Goal: Check status: Check status

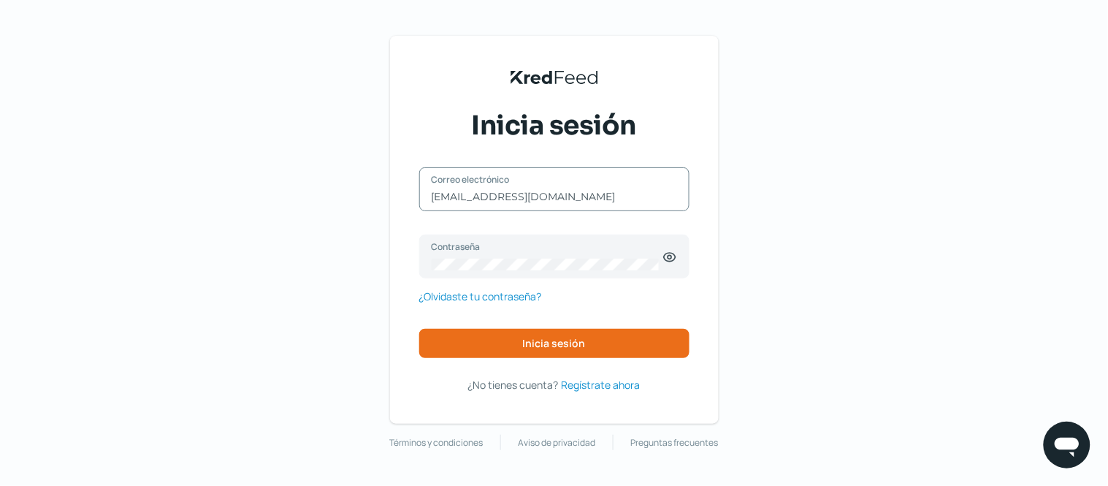
drag, startPoint x: 634, startPoint y: 197, endPoint x: 365, endPoint y: 193, distance: 268.8
click at [365, 193] on div "KredFeed's Black Logo Inicia sesión [EMAIL_ADDRESS][DOMAIN_NAME] Correo electró…" at bounding box center [554, 243] width 1108 height 486
type input "[EMAIL_ADDRESS][DOMAIN_NAME]"
click at [508, 352] on button "Inicia sesión" at bounding box center [554, 343] width 270 height 29
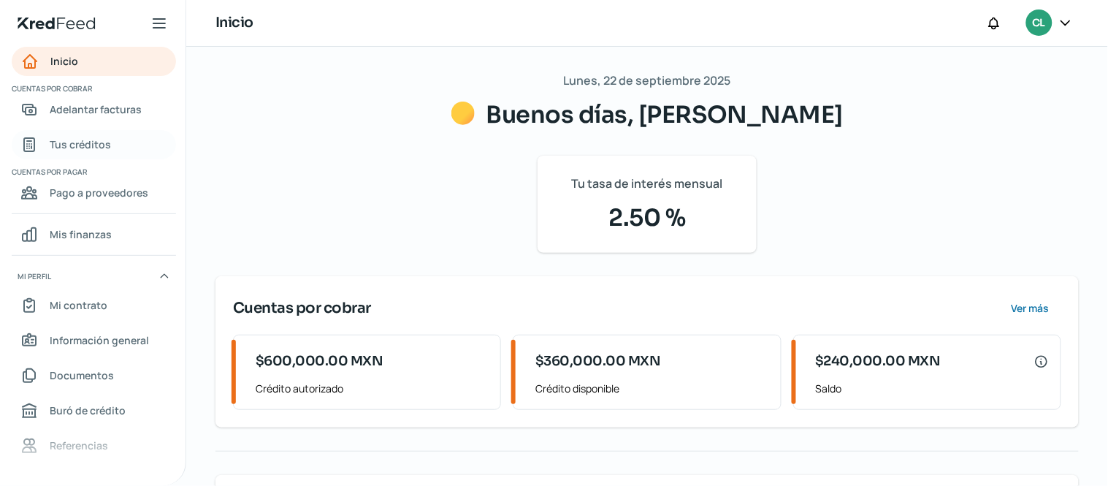
click at [85, 140] on span "Tus créditos" at bounding box center [80, 144] width 61 height 18
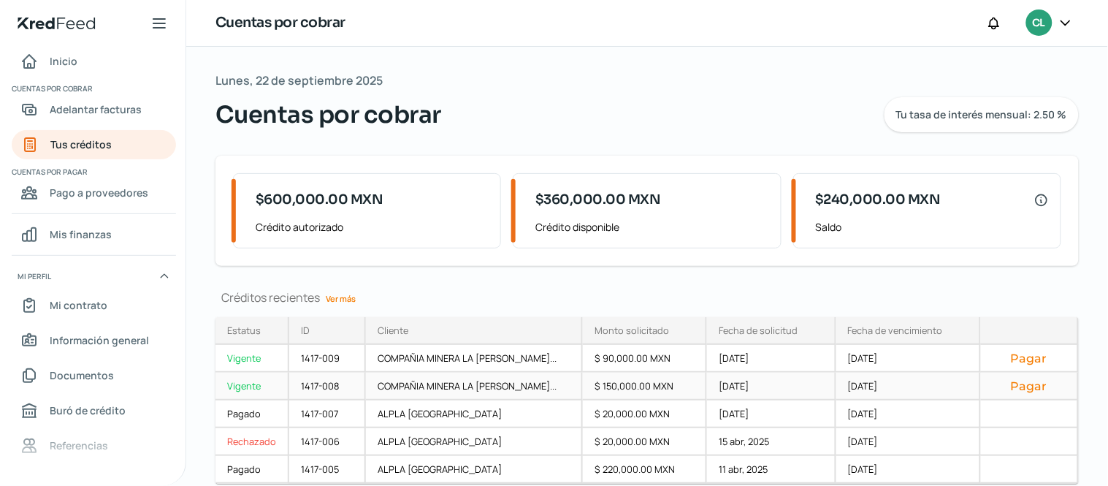
click at [490, 383] on div "COMPAÑIA MINERA LA [PERSON_NAME]..." at bounding box center [474, 387] width 217 height 28
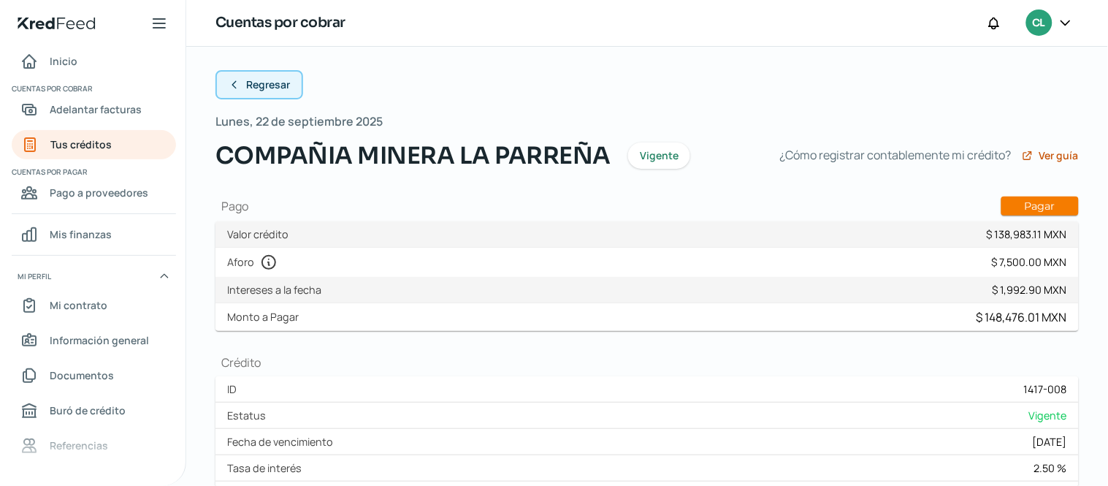
click at [222, 90] on button "Regresar" at bounding box center [259, 84] width 88 height 29
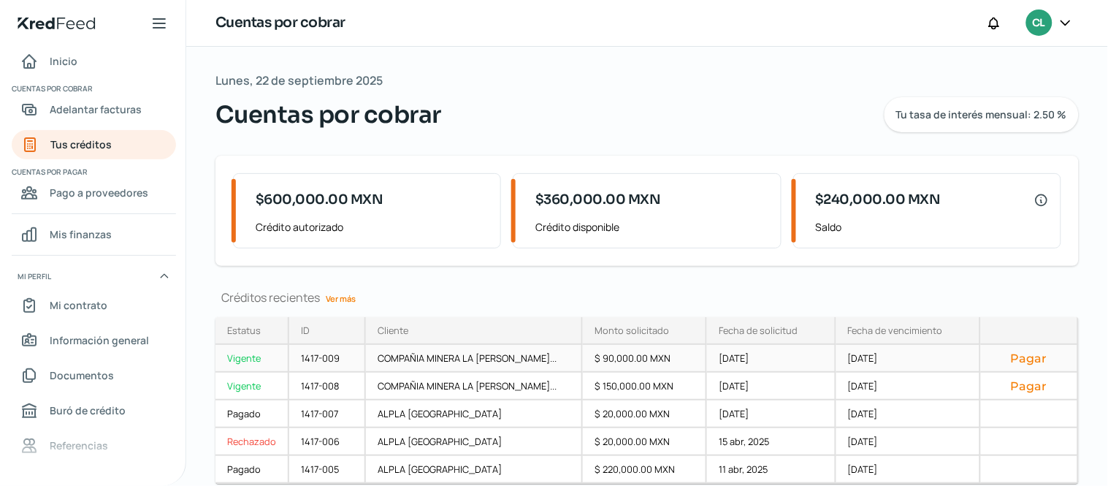
click at [1025, 362] on button "Pagar" at bounding box center [1029, 358] width 73 height 15
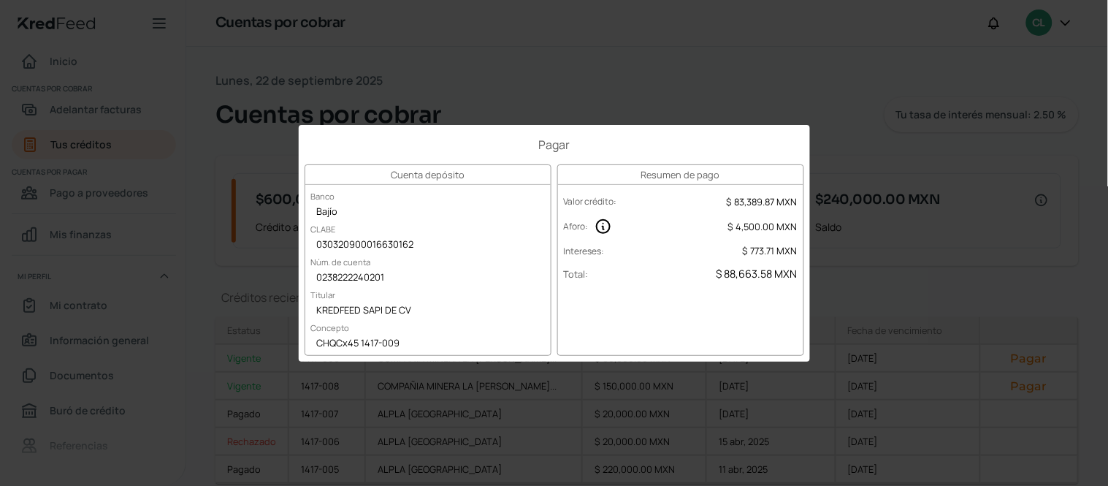
click at [601, 73] on div "Pagar Cuenta depósito Banco Bajío CLABE 030320900016630162 Núm. de cuenta 02382…" at bounding box center [554, 243] width 1108 height 486
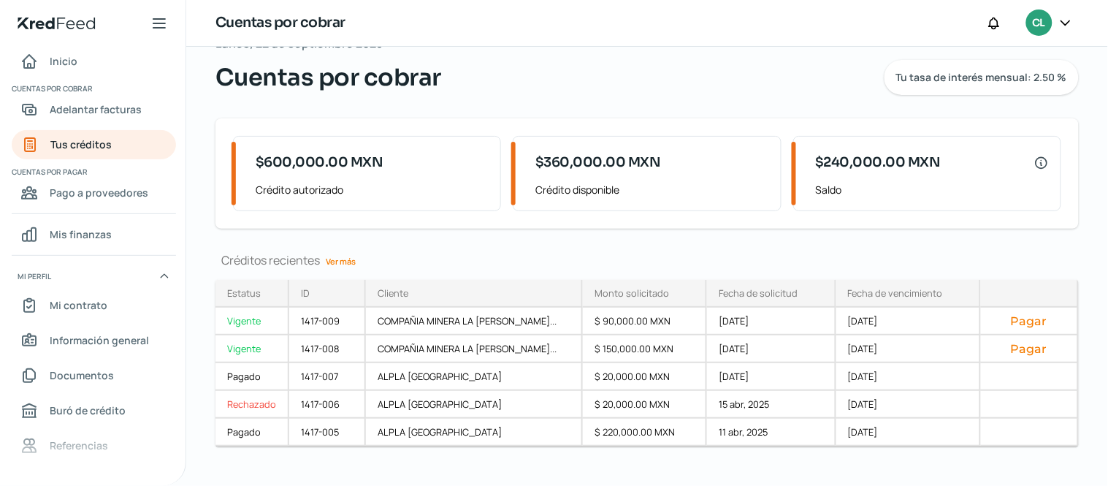
scroll to position [55, 0]
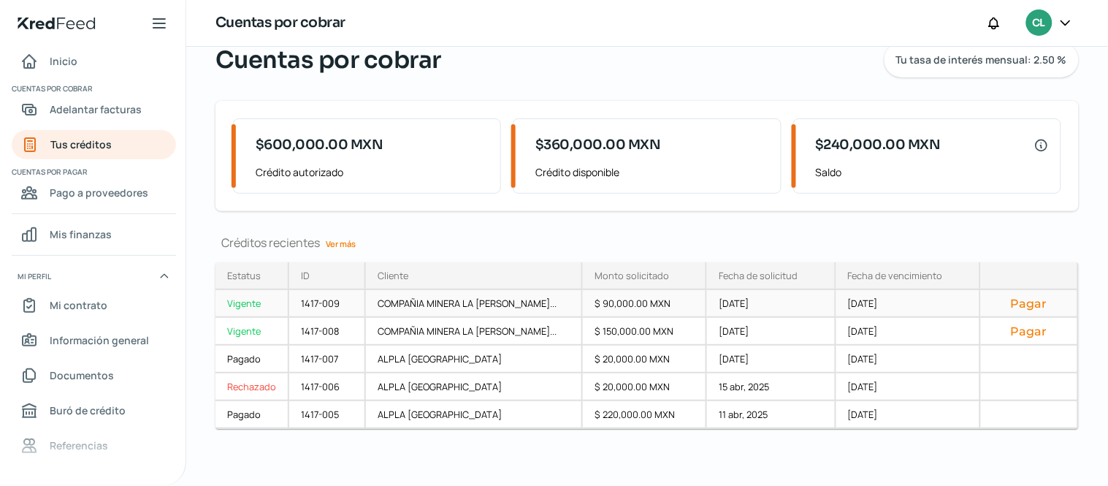
click at [237, 299] on div "Vigente" at bounding box center [252, 304] width 74 height 28
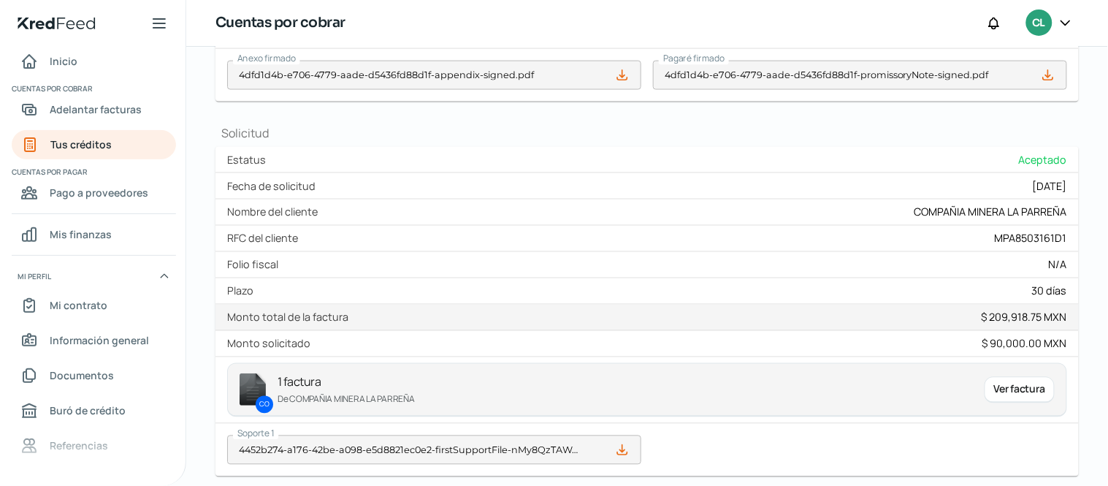
scroll to position [649, 0]
